Goal: Book appointment/travel/reservation

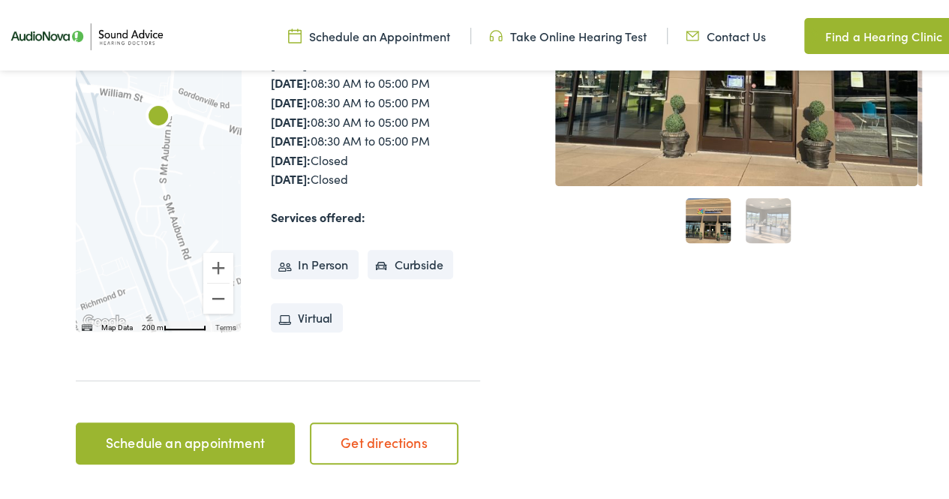
scroll to position [398, 0]
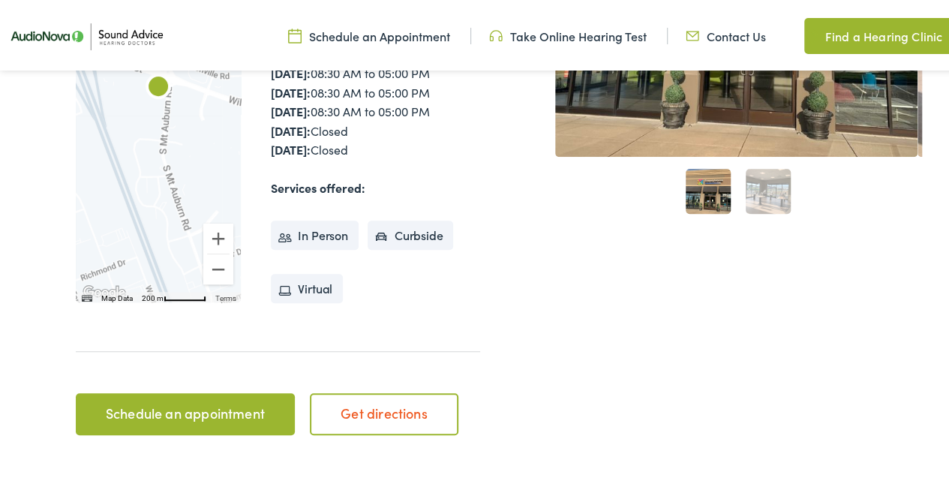
click at [204, 410] on link "Schedule an appointment" at bounding box center [185, 411] width 218 height 42
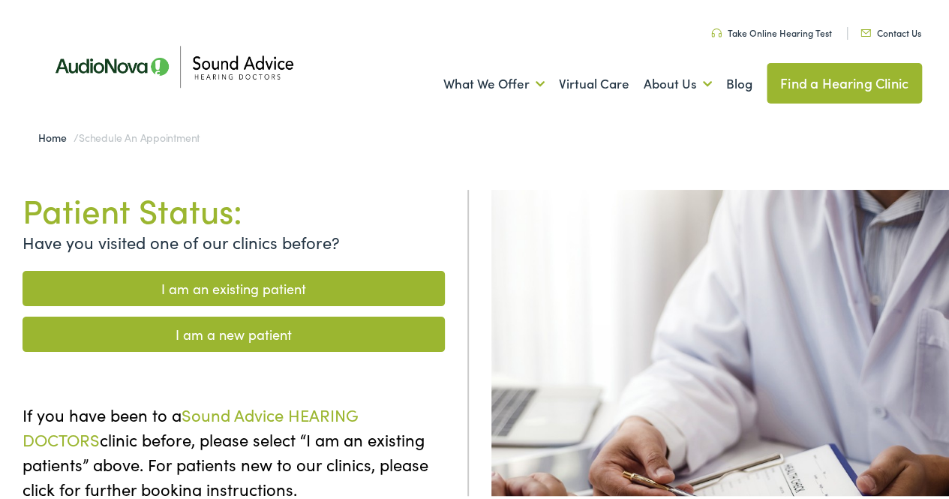
click at [242, 324] on link "I am a new patient" at bounding box center [234, 331] width 422 height 35
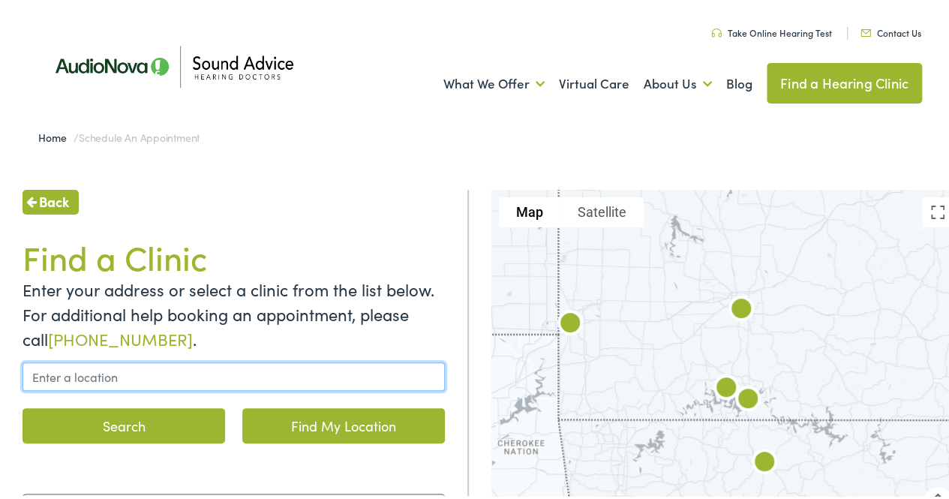
click at [222, 374] on input "text" at bounding box center [234, 373] width 422 height 29
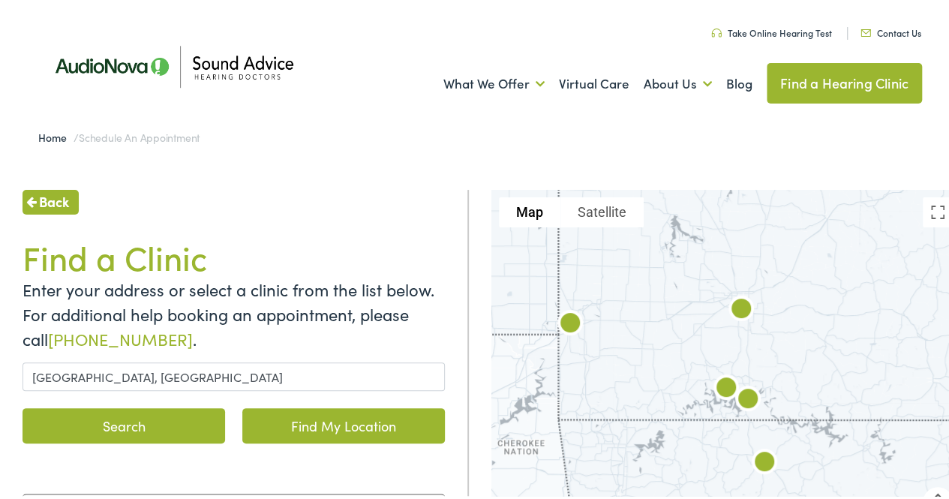
click at [187, 419] on button "Search" at bounding box center [124, 422] width 203 height 35
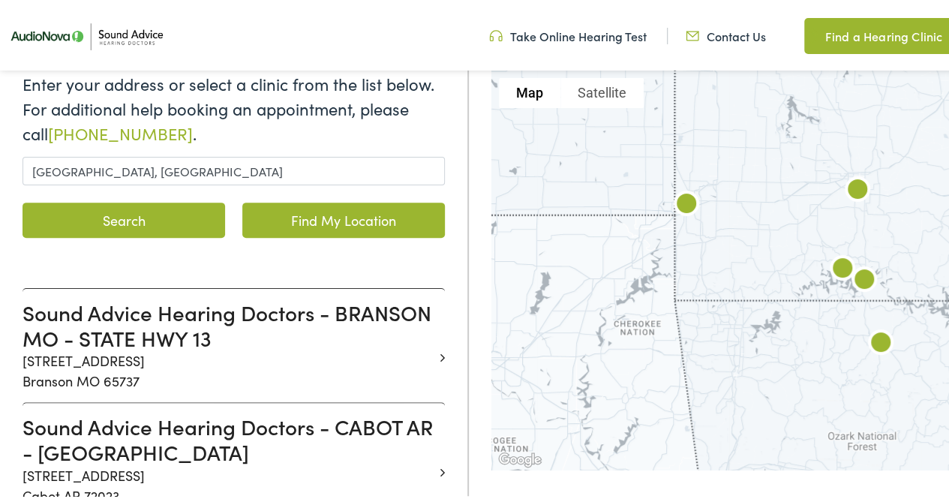
scroll to position [234, 0]
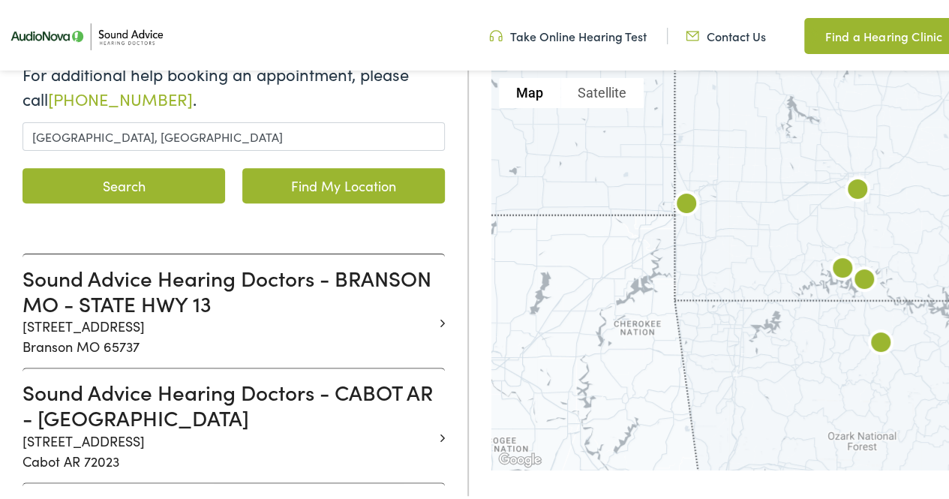
click at [303, 182] on link "Find My Location" at bounding box center [343, 182] width 203 height 35
type input "St. Louis, Missouri"
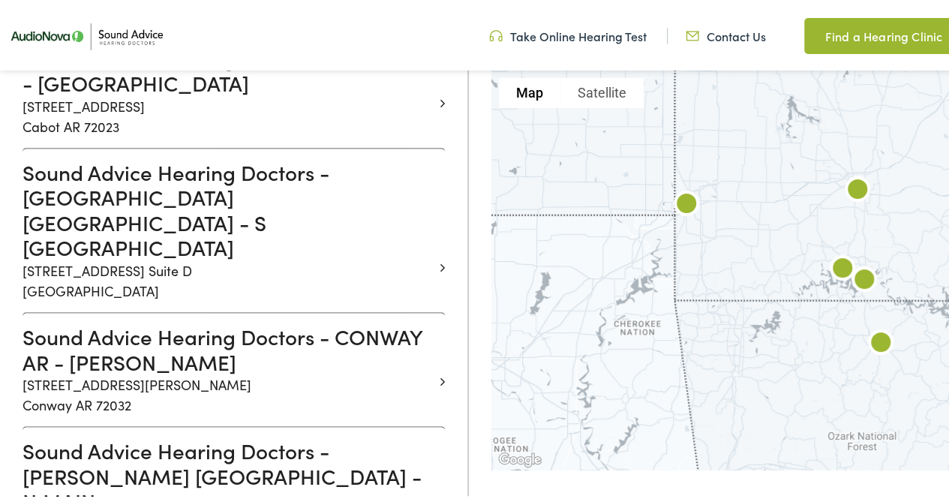
scroll to position [578, 0]
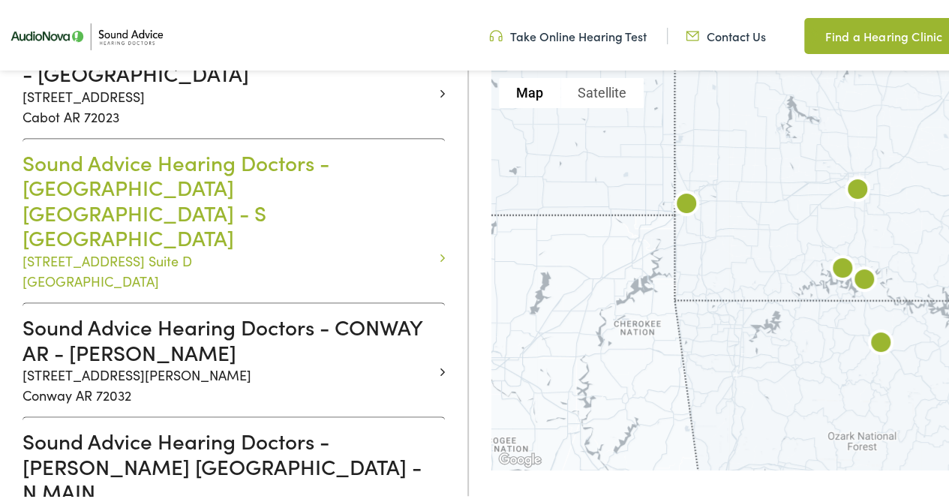
click at [240, 181] on h3 "Sound Advice Hearing Doctors - CAPE GIRARDEAU MO - S MT AUBURN" at bounding box center [228, 197] width 411 height 101
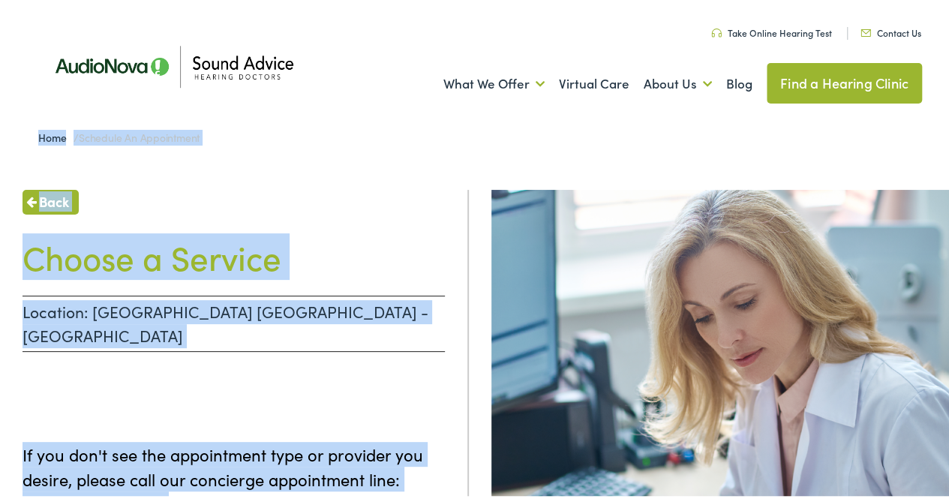
drag, startPoint x: 948, startPoint y: 97, endPoint x: 957, endPoint y: 178, distance: 81.5
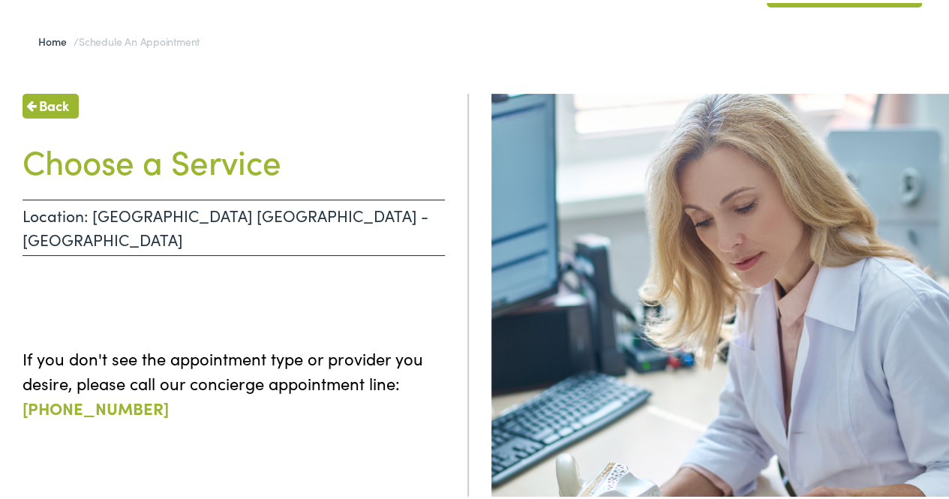
scroll to position [104, 0]
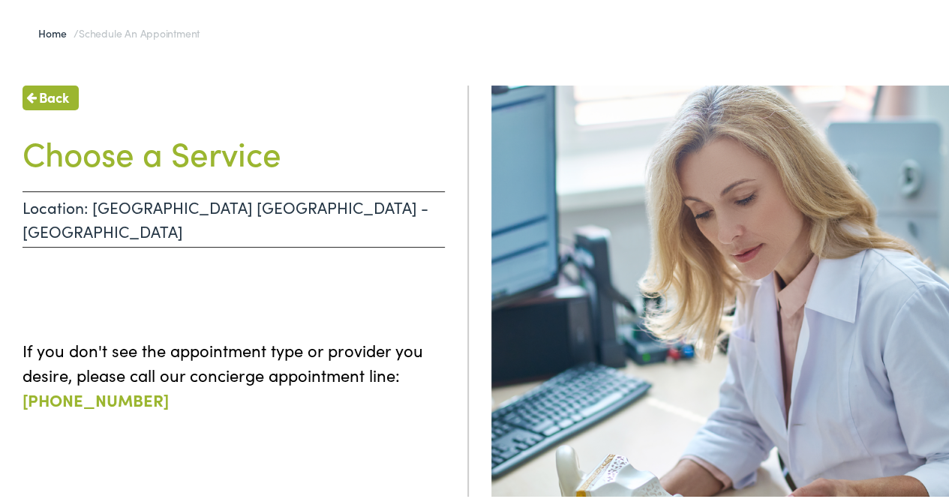
click at [350, 34] on div "Home / Schedule an Appointment" at bounding box center [480, 31] width 960 height 30
click at [350, 35] on div "Home / Schedule an Appointment" at bounding box center [480, 31] width 960 height 30
